Goal: Task Accomplishment & Management: Understand process/instructions

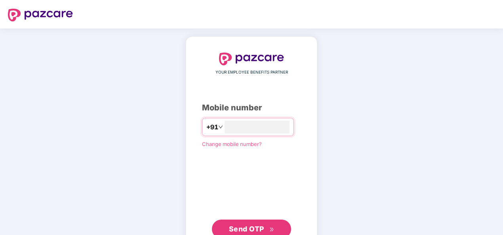
type input "**********"
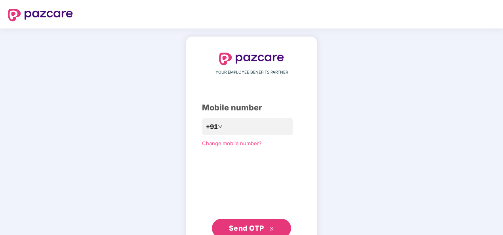
click at [191, 176] on div "**********" at bounding box center [251, 145] width 131 height 218
click at [266, 227] on span "Send OTP" at bounding box center [252, 228] width 46 height 11
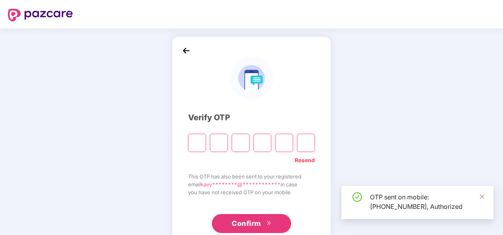
scroll to position [23, 0]
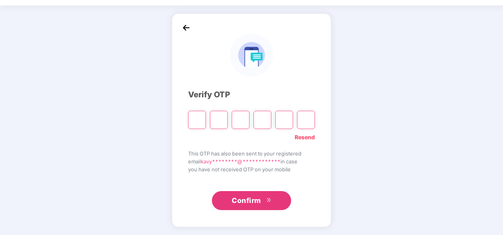
type input "*"
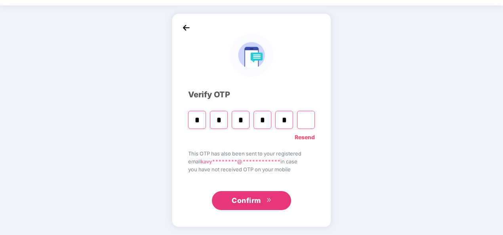
type input "*"
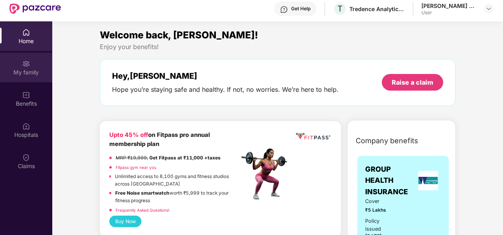
click at [26, 78] on div "My family" at bounding box center [26, 68] width 52 height 30
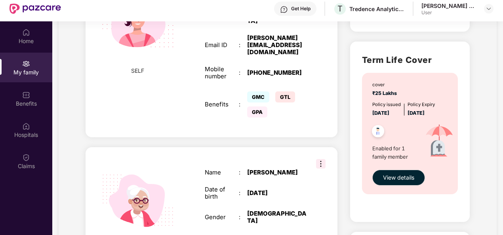
scroll to position [237, 0]
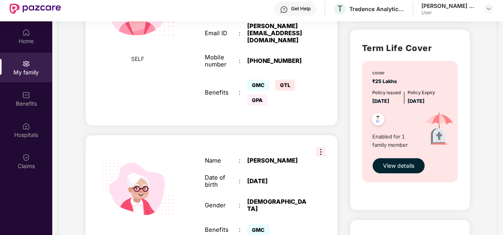
click at [399, 166] on span "View details" at bounding box center [398, 165] width 31 height 9
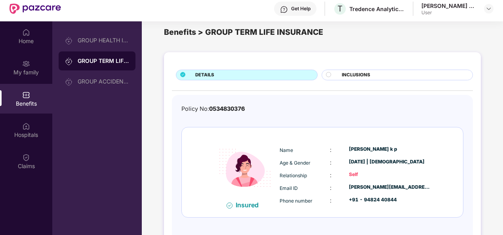
scroll to position [21, 0]
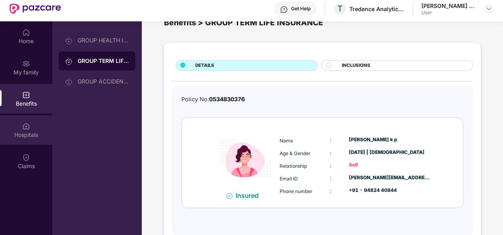
click at [32, 135] on div "Hospitals" at bounding box center [26, 135] width 52 height 8
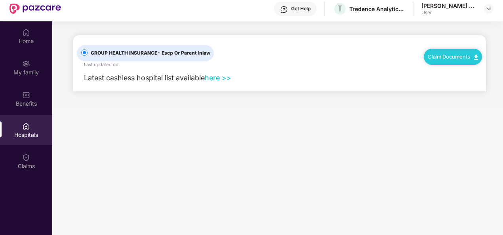
click at [218, 77] on link "here >>" at bounding box center [218, 78] width 27 height 8
click at [457, 55] on link "Claim Documents" at bounding box center [452, 56] width 50 height 6
click at [455, 70] on link "Claim Form" at bounding box center [455, 70] width 51 height 17
click at [462, 57] on link "Claim Documents" at bounding box center [452, 56] width 50 height 6
click at [450, 88] on link "Claim Process" at bounding box center [455, 86] width 51 height 17
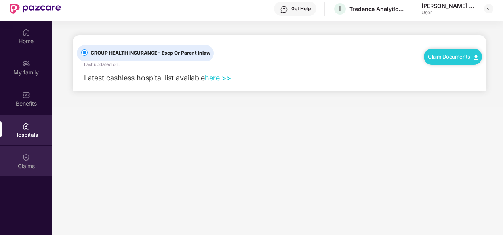
click at [24, 162] on div "Claims" at bounding box center [26, 166] width 52 height 8
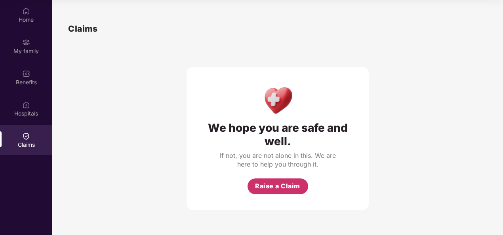
click at [267, 188] on span "Raise a Claim" at bounding box center [277, 186] width 45 height 10
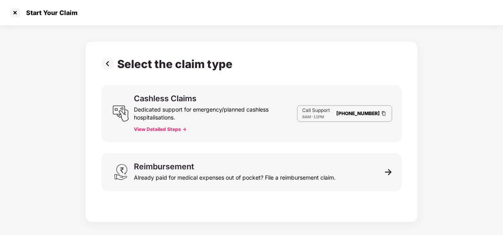
scroll to position [19, 0]
click at [163, 129] on button "View Detailed Steps ->" at bounding box center [160, 129] width 53 height 6
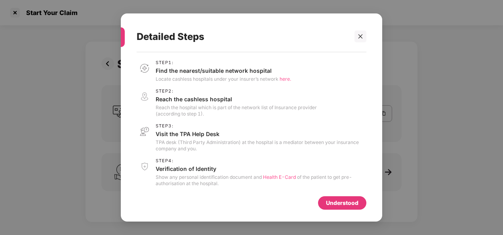
scroll to position [32, 0]
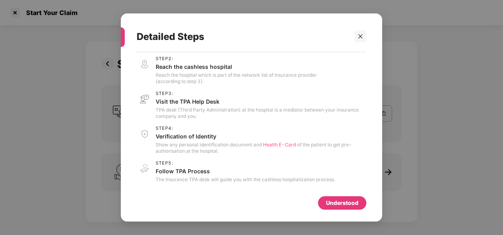
click at [277, 145] on span "Health E-Card" at bounding box center [279, 145] width 33 height 6
click at [331, 206] on div "Understood" at bounding box center [342, 203] width 32 height 9
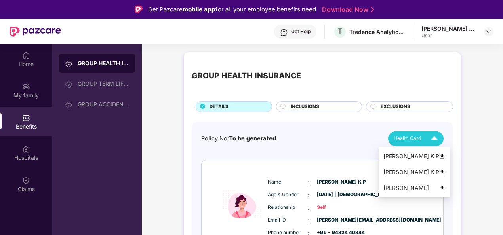
click at [445, 186] on img at bounding box center [442, 188] width 6 height 6
